Goal: Task Accomplishment & Management: Use online tool/utility

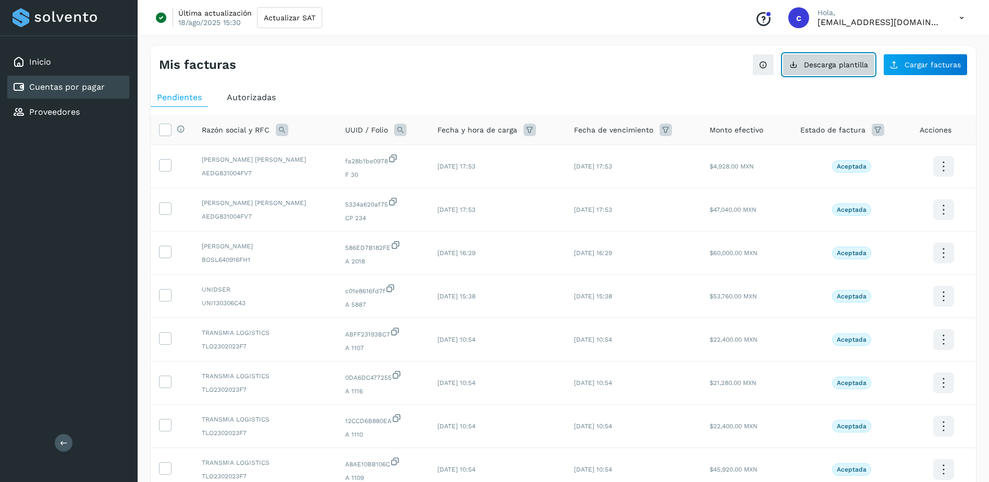
click at [819, 60] on button "Descarga plantilla" at bounding box center [829, 65] width 92 height 22
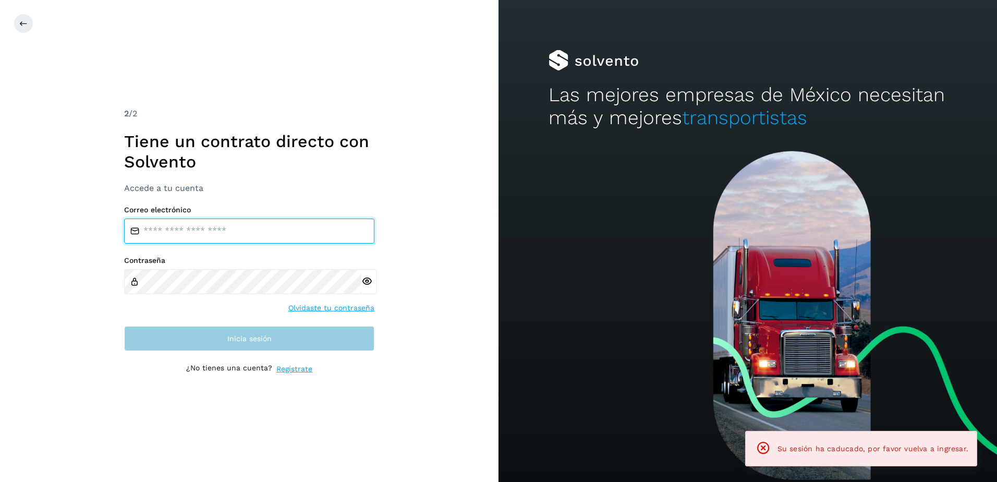
type input "**********"
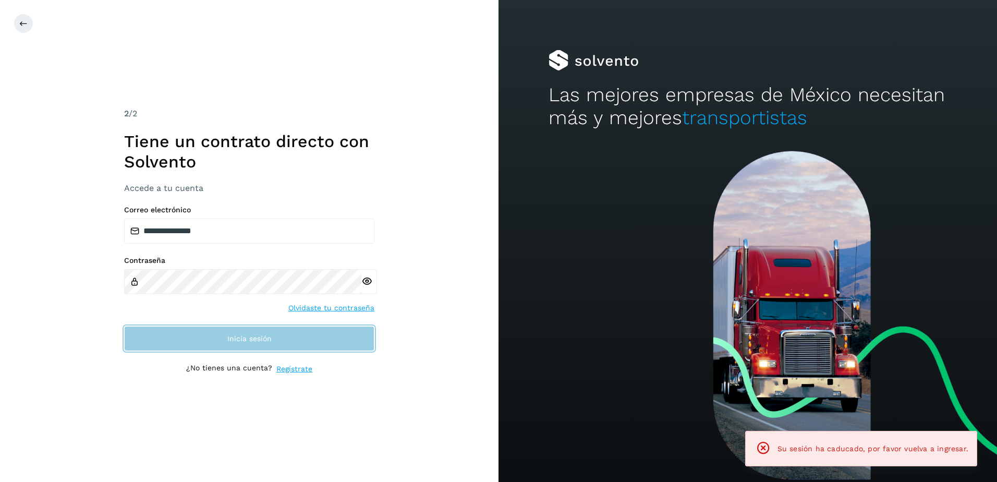
click at [288, 336] on button "Inicia sesión" at bounding box center [249, 338] width 250 height 25
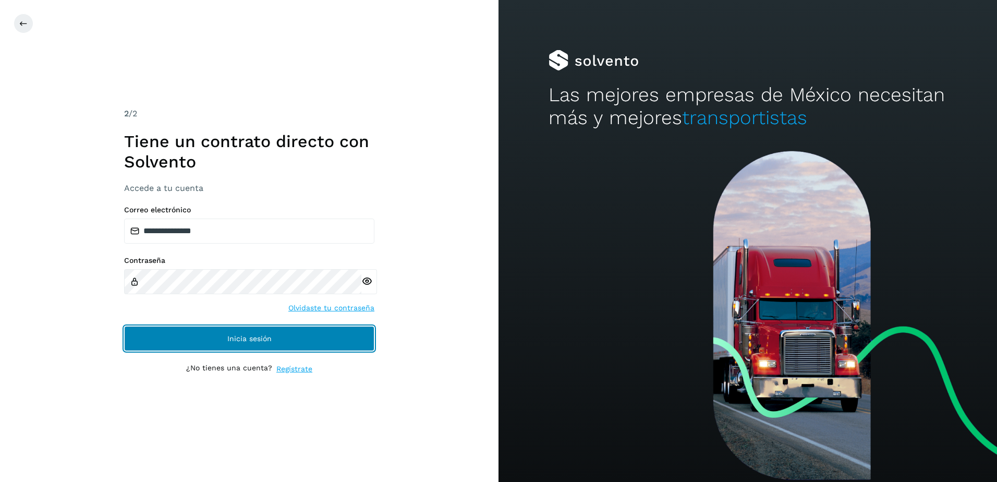
click at [289, 341] on button "Inicia sesión" at bounding box center [249, 338] width 250 height 25
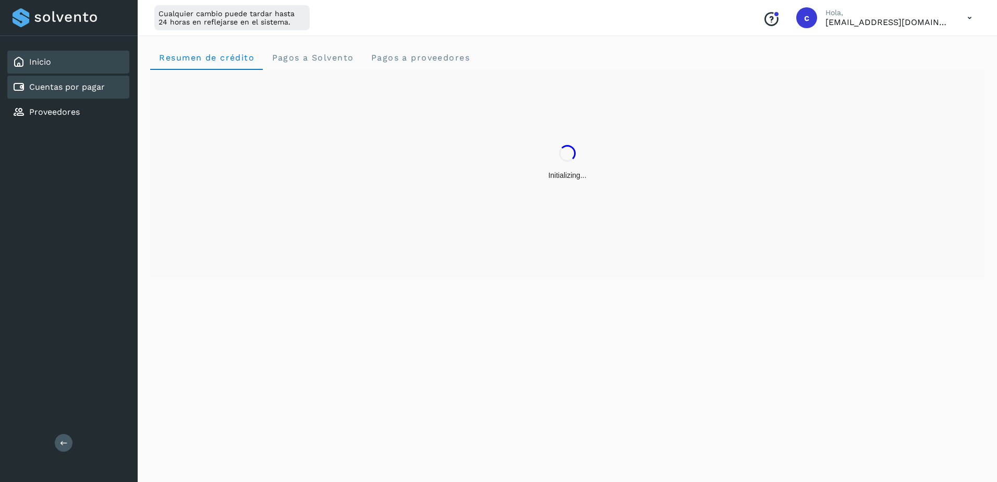
click at [93, 89] on link "Cuentas por pagar" at bounding box center [67, 87] width 76 height 10
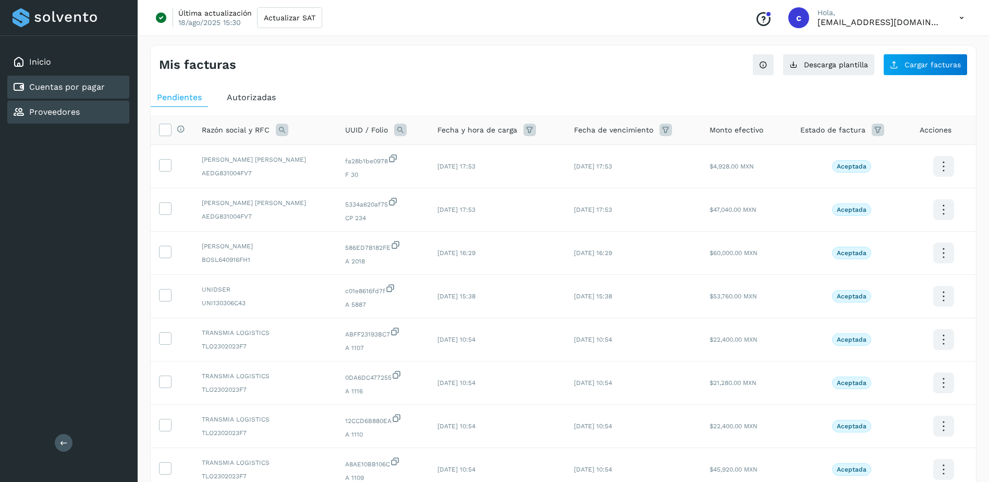
click at [79, 107] on div "Proveedores" at bounding box center [68, 112] width 122 height 23
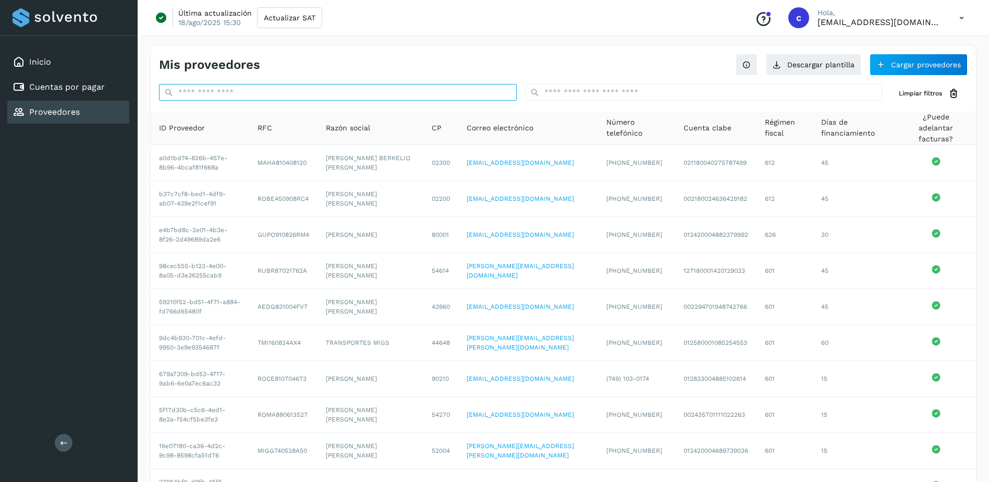
click at [352, 94] on input "text" at bounding box center [338, 92] width 358 height 17
click at [614, 90] on input "text" at bounding box center [704, 92] width 358 height 17
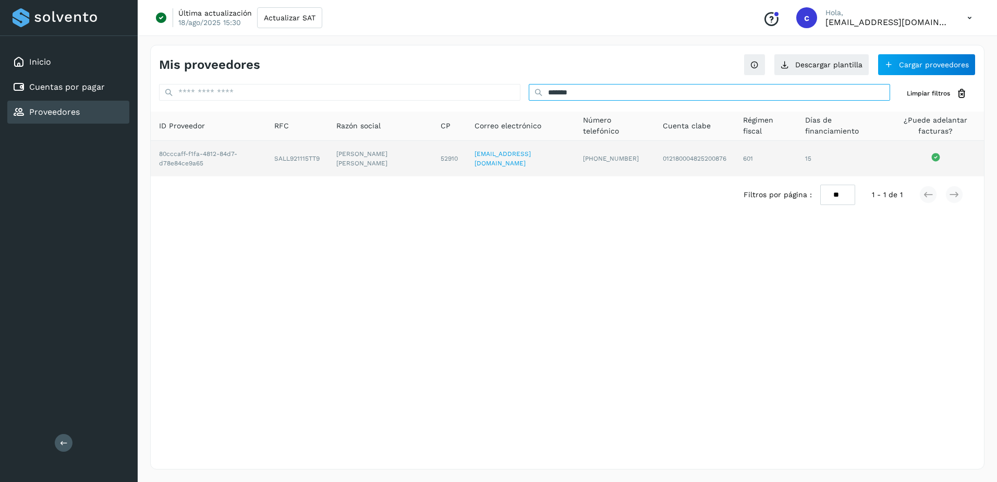
type input "*******"
drag, startPoint x: 279, startPoint y: 160, endPoint x: 328, endPoint y: 161, distance: 49.5
click at [328, 161] on td "SALL921115TT9" at bounding box center [297, 158] width 62 height 35
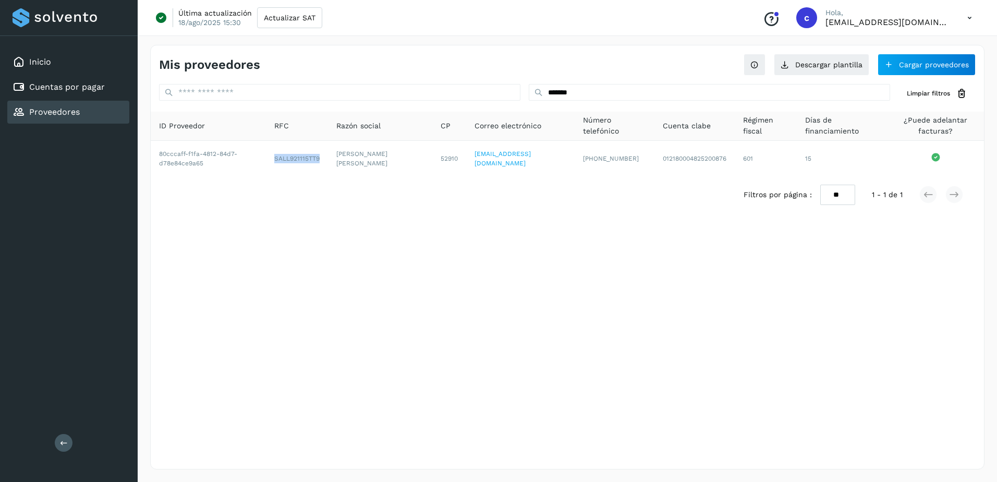
copy td "SALL921115TT9"
click at [114, 86] on div "Cuentas por pagar" at bounding box center [68, 87] width 122 height 23
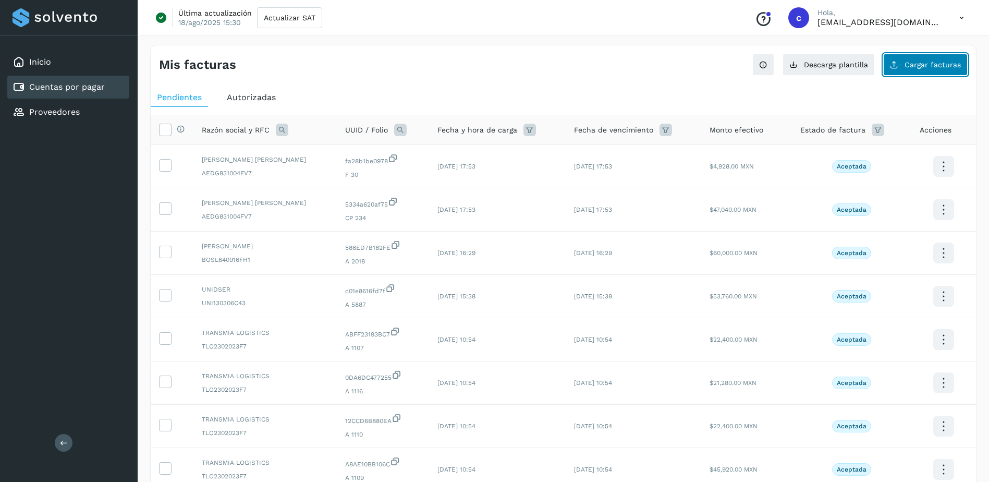
click at [948, 62] on span "Cargar facturas" at bounding box center [933, 64] width 56 height 7
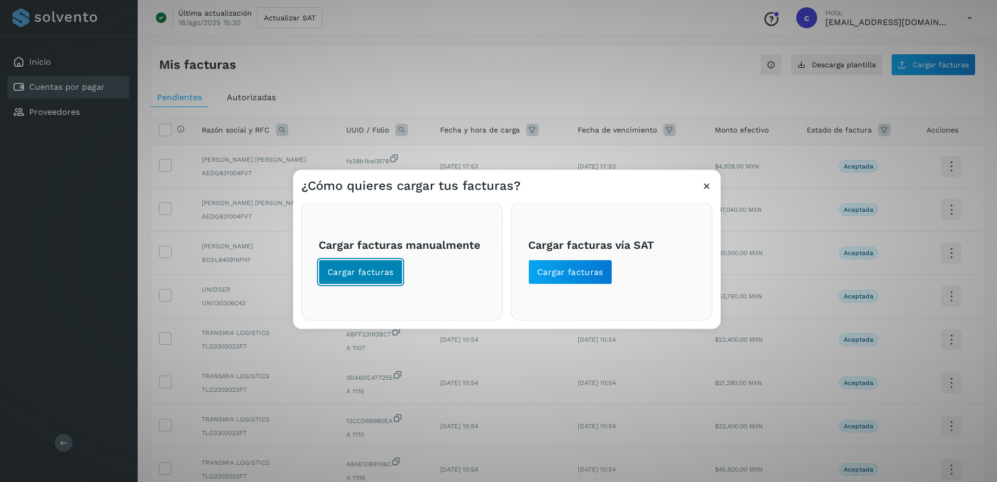
click at [388, 270] on span "Cargar facturas" at bounding box center [360, 271] width 66 height 11
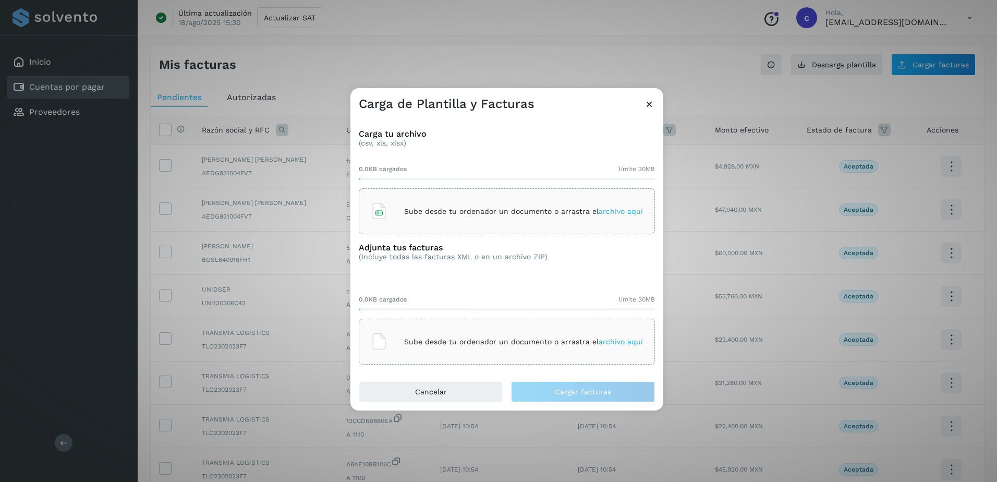
click at [562, 218] on div "Sube desde tu ordenador un documento o arrastra el archivo aquí" at bounding box center [507, 211] width 272 height 28
click at [557, 323] on div "Sube desde tu ordenador un documento o arrastra el archivo aquí" at bounding box center [507, 342] width 296 height 46
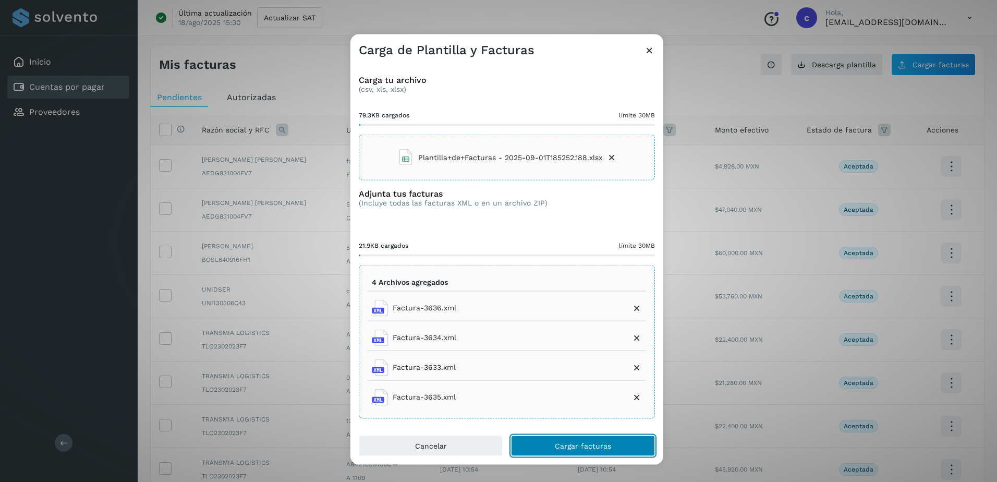
click at [601, 438] on button "Cargar facturas" at bounding box center [583, 445] width 144 height 21
